Goal: Find specific page/section: Find specific page/section

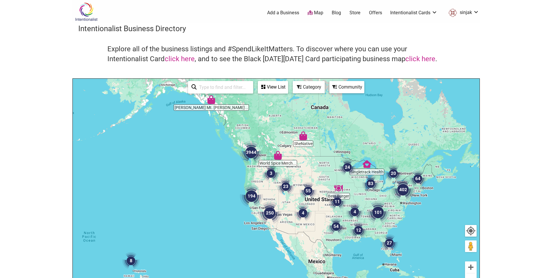
click at [252, 150] on img "3944" at bounding box center [251, 152] width 23 height 23
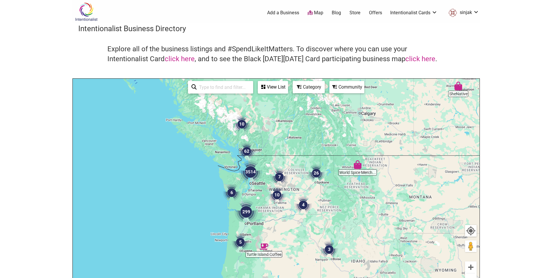
click at [251, 170] on img "3514" at bounding box center [250, 171] width 23 height 23
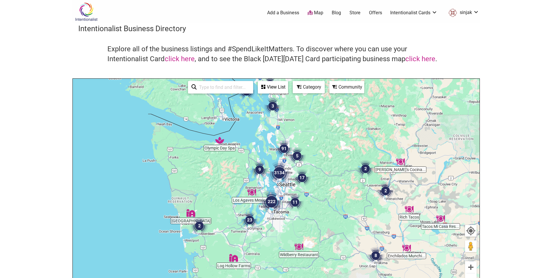
click at [261, 170] on img "9" at bounding box center [259, 169] width 17 height 17
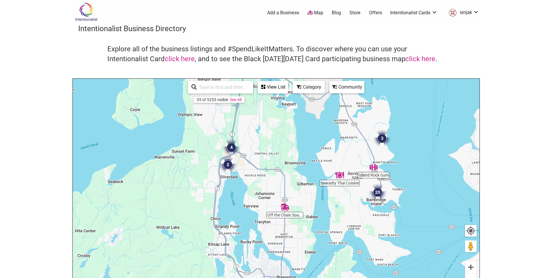
drag, startPoint x: 263, startPoint y: 173, endPoint x: 255, endPoint y: 130, distance: 43.6
click at [255, 130] on div "To navigate, press the arrow keys." at bounding box center [276, 192] width 407 height 227
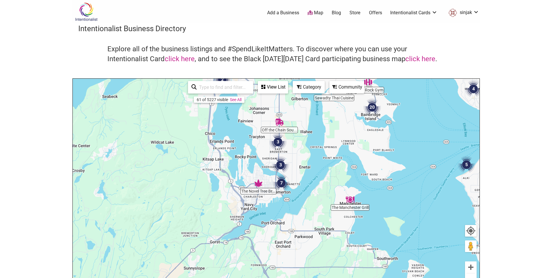
drag, startPoint x: 268, startPoint y: 164, endPoint x: 270, endPoint y: 119, distance: 45.1
click at [270, 119] on div "To navigate, press the arrow keys." at bounding box center [276, 192] width 407 height 227
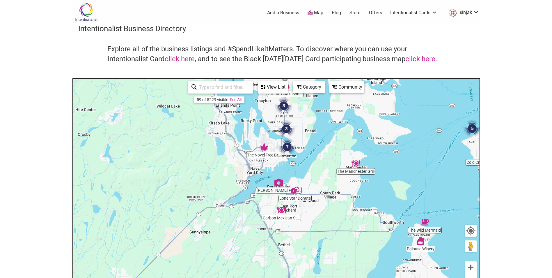
drag, startPoint x: 302, startPoint y: 219, endPoint x: 308, endPoint y: 183, distance: 36.6
click at [308, 183] on div "To navigate, press the arrow keys." at bounding box center [276, 192] width 407 height 227
click at [283, 209] on img "Carbon Mexican Steakhouse" at bounding box center [281, 210] width 9 height 9
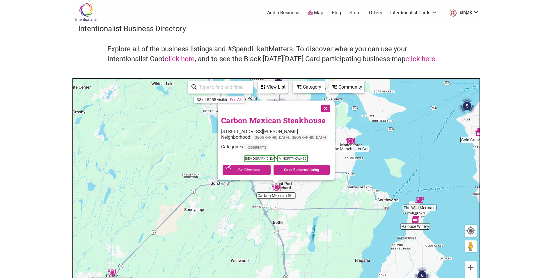
click at [323, 106] on button "Close" at bounding box center [325, 107] width 15 height 15
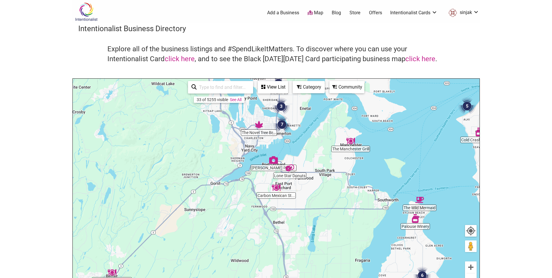
click at [351, 140] on img "The Manchester Grill" at bounding box center [350, 141] width 9 height 9
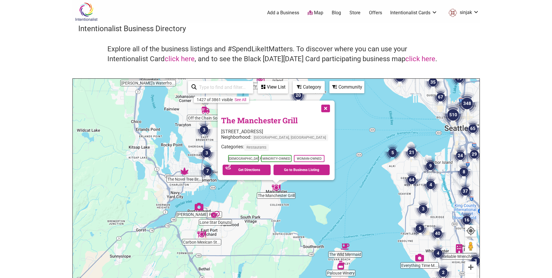
click at [319, 106] on button "Close" at bounding box center [325, 107] width 15 height 15
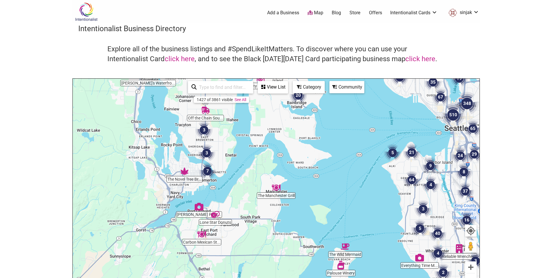
click at [207, 168] on img "7" at bounding box center [207, 170] width 17 height 17
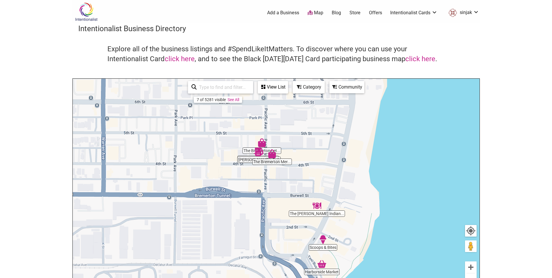
drag, startPoint x: 301, startPoint y: 171, endPoint x: 318, endPoint y: 192, distance: 26.9
click at [318, 193] on div "To navigate, press the arrow keys." at bounding box center [276, 192] width 407 height 227
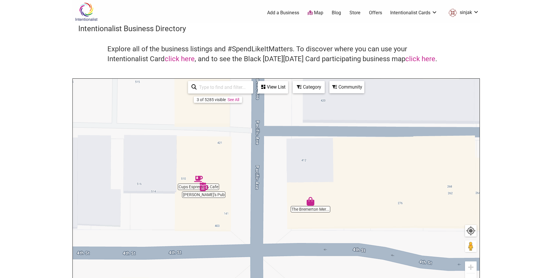
drag, startPoint x: 266, startPoint y: 154, endPoint x: 326, endPoint y: 246, distance: 109.5
click at [326, 246] on div "To navigate, press the arrow keys." at bounding box center [276, 192] width 407 height 227
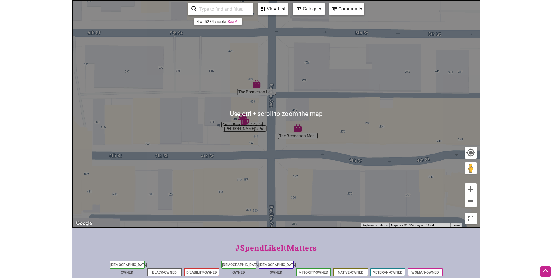
scroll to position [87, 0]
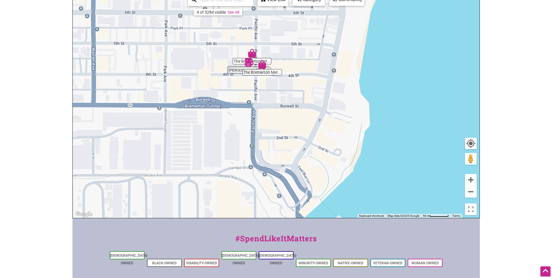
drag, startPoint x: 348, startPoint y: 200, endPoint x: 301, endPoint y: 85, distance: 124.2
click at [301, 85] on div "To navigate, press the arrow keys." at bounding box center [276, 104] width 407 height 227
click at [312, 150] on img "Scoops & Bites" at bounding box center [313, 150] width 9 height 9
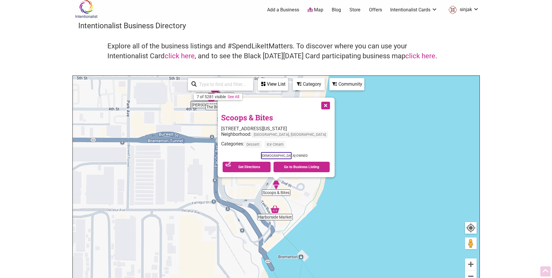
scroll to position [0, 0]
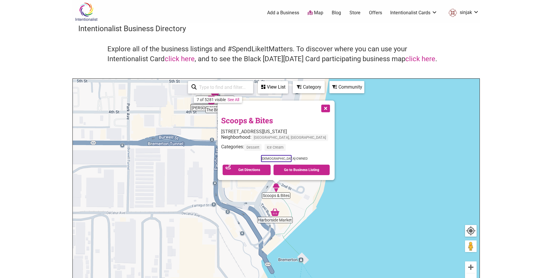
click at [31, 125] on body "× Menu 0 Add a Business Map Blog Store Offers Intentionalist Cards Buy Black Ca…" at bounding box center [276, 139] width 552 height 278
click at [318, 107] on button "Close" at bounding box center [325, 107] width 15 height 15
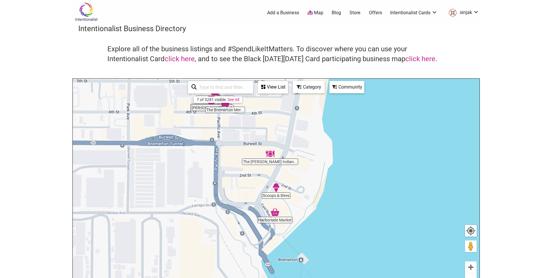
click at [32, 163] on body "× Menu 0 Add a Business Map Blog Store Offers Intentionalist Cards Buy Black Ca…" at bounding box center [276, 139] width 552 height 278
click at [275, 213] on img "Harborside Market" at bounding box center [275, 212] width 9 height 9
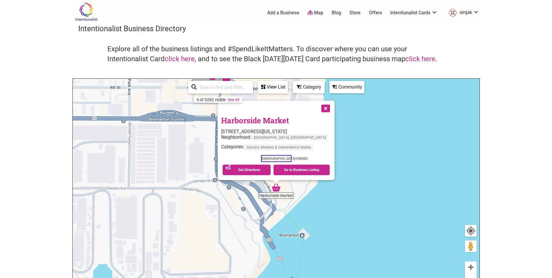
click at [318, 107] on button "Close" at bounding box center [325, 107] width 15 height 15
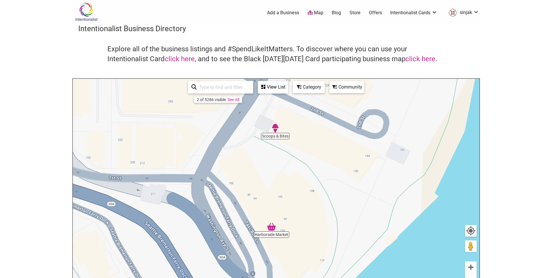
drag, startPoint x: 274, startPoint y: 191, endPoint x: 281, endPoint y: 202, distance: 12.5
click at [281, 202] on div "To navigate, press the arrow keys." at bounding box center [276, 192] width 407 height 227
click at [37, 142] on body "× Menu 0 Add a Business Map Blog Store Offers Intentionalist Cards Buy Black Ca…" at bounding box center [276, 139] width 552 height 278
click at [465, 39] on link "My Cards" at bounding box center [457, 41] width 35 height 7
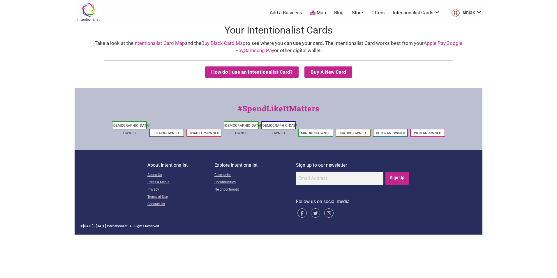
click at [33, 95] on body "× Menu 0 Add a Business Map Blog Store Offers Intentionalist Cards Buy Black Ca…" at bounding box center [278, 139] width 557 height 278
